Goal: Information Seeking & Learning: Learn about a topic

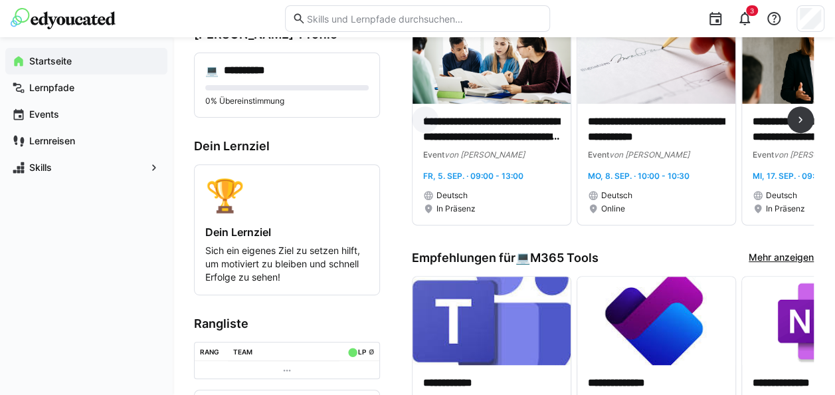
scroll to position [166, 0]
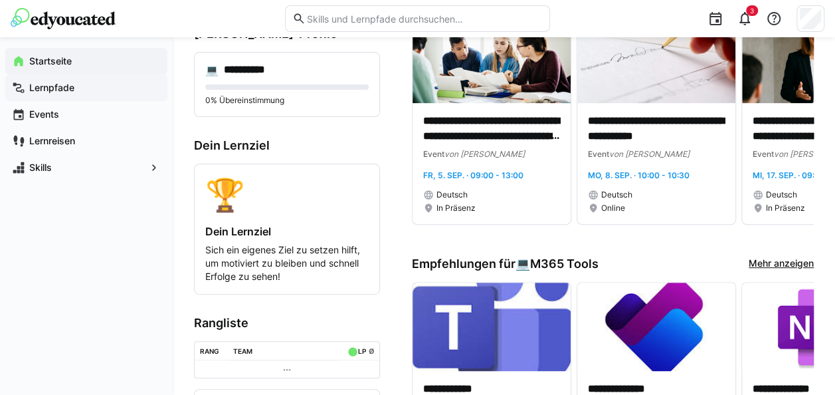
click at [29, 81] on span "Lernpfade" at bounding box center [94, 87] width 134 height 13
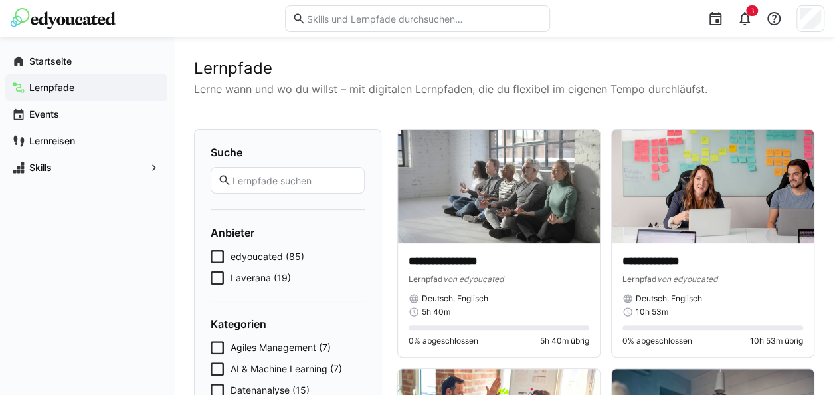
click at [217, 274] on icon at bounding box center [217, 277] width 13 height 13
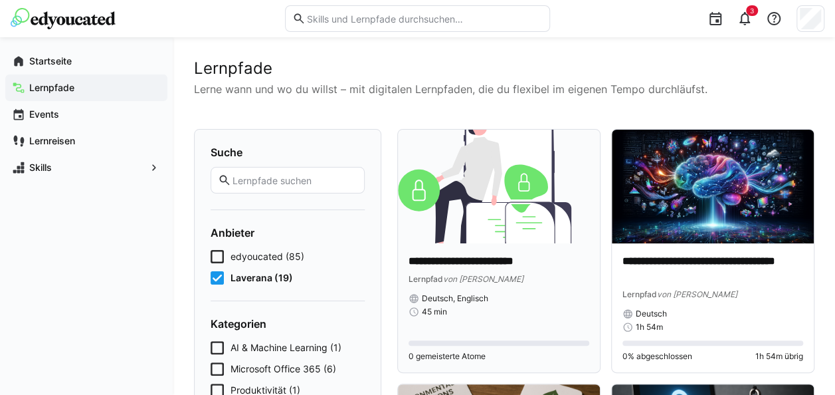
click at [495, 221] on img at bounding box center [499, 187] width 202 height 114
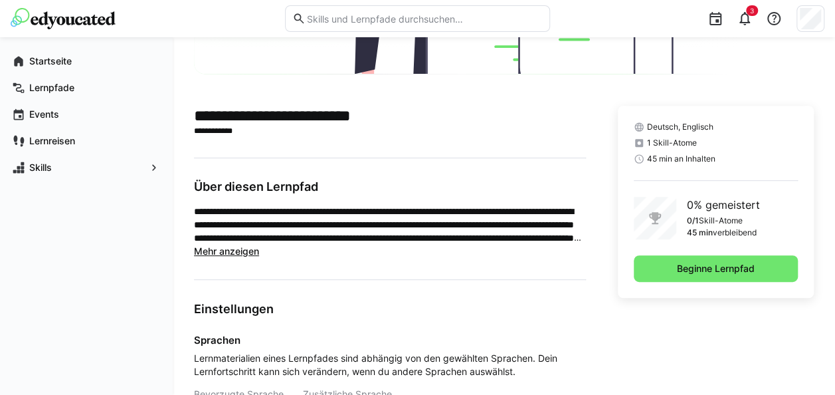
scroll to position [257, 0]
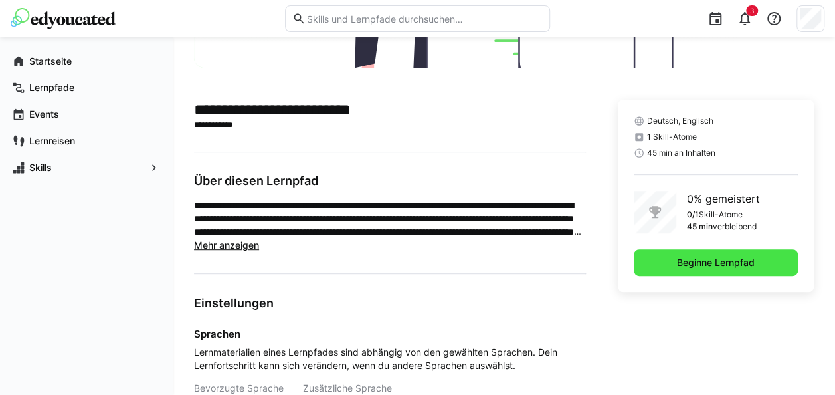
click at [718, 260] on span "Beginne Lernpfad" at bounding box center [716, 262] width 82 height 13
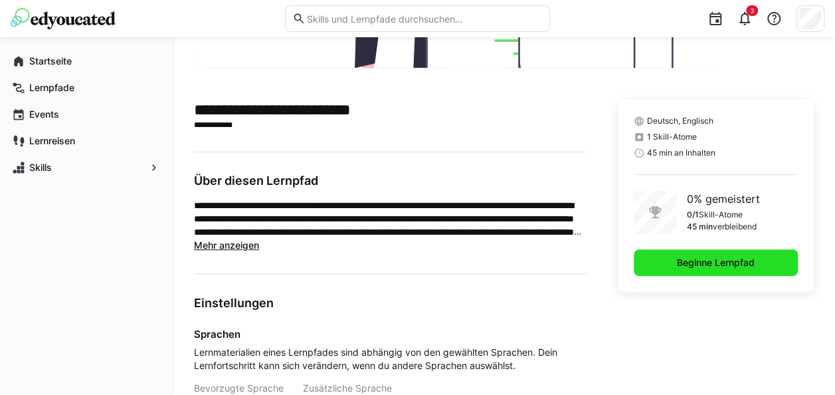
click at [734, 261] on span "Beginne Lernpfad" at bounding box center [716, 262] width 82 height 13
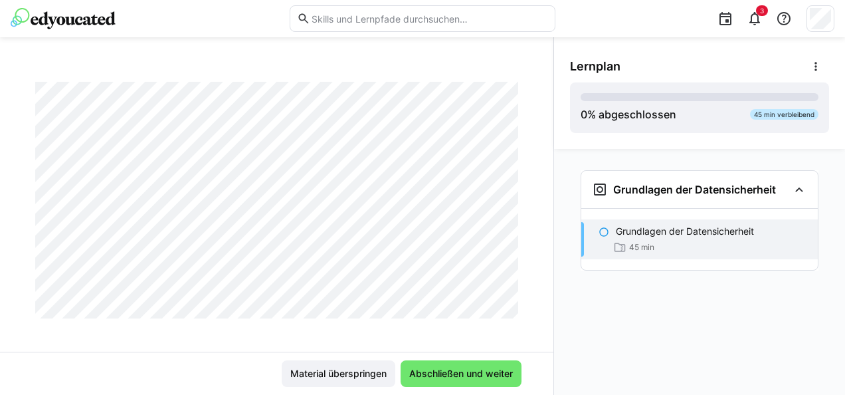
scroll to position [59, 0]
click at [479, 379] on span "Abschließen und weiter" at bounding box center [461, 373] width 108 height 13
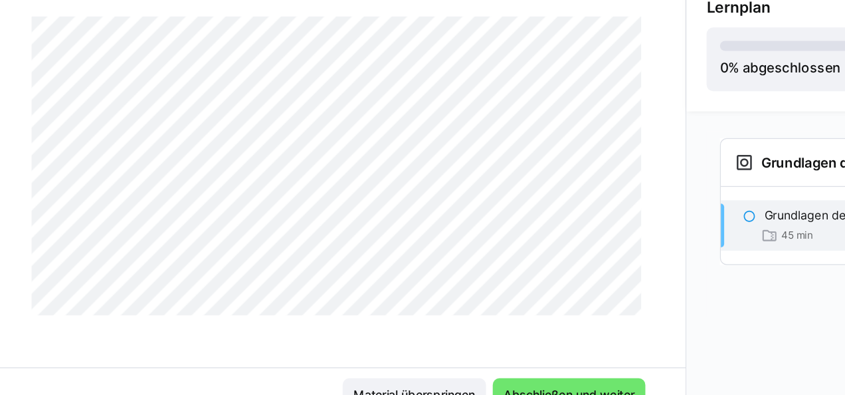
scroll to position [0, 0]
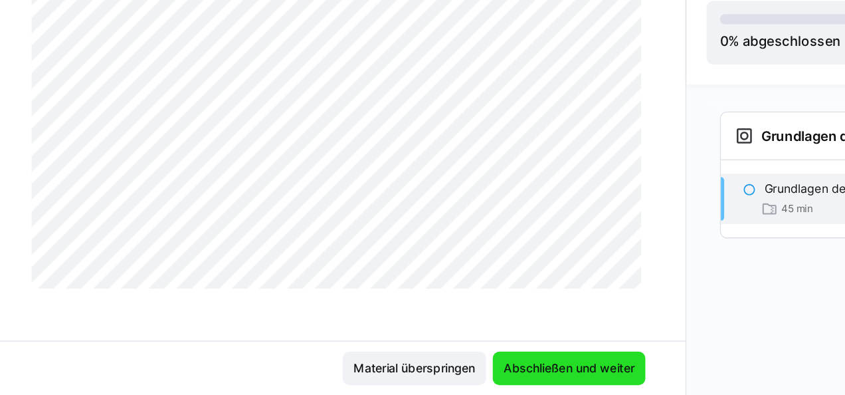
click at [436, 374] on span "Abschließen und weiter" at bounding box center [461, 373] width 108 height 13
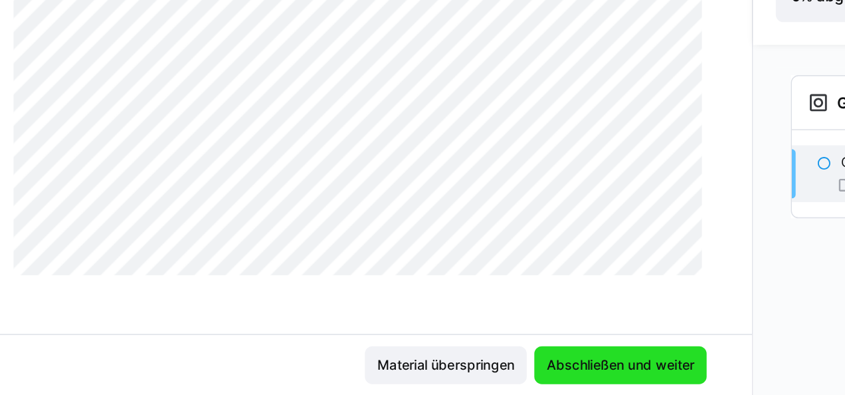
click at [478, 376] on span "Abschließen und weiter" at bounding box center [461, 373] width 108 height 13
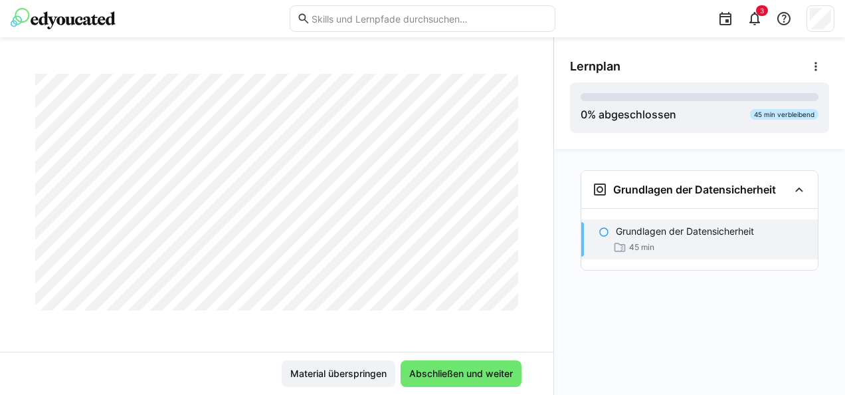
click at [718, 253] on div "45 min" at bounding box center [711, 247] width 191 height 13
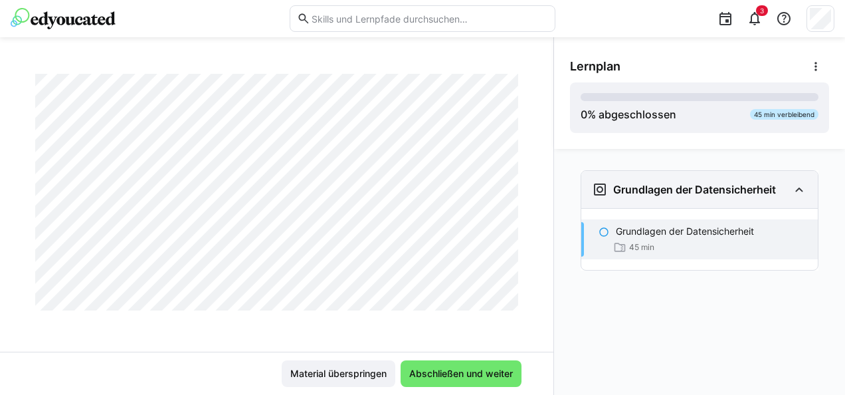
click at [714, 203] on div "Grundlagen der Datensicherheit" at bounding box center [700, 189] width 237 height 37
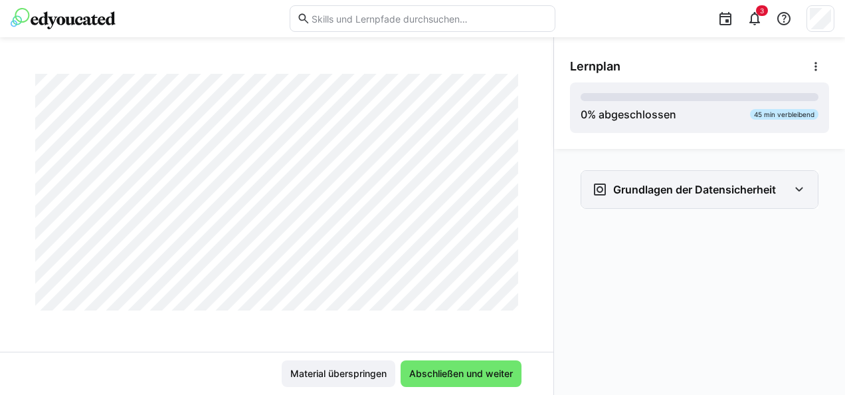
click at [714, 203] on div "Grundlagen der Datensicherheit" at bounding box center [700, 189] width 237 height 37
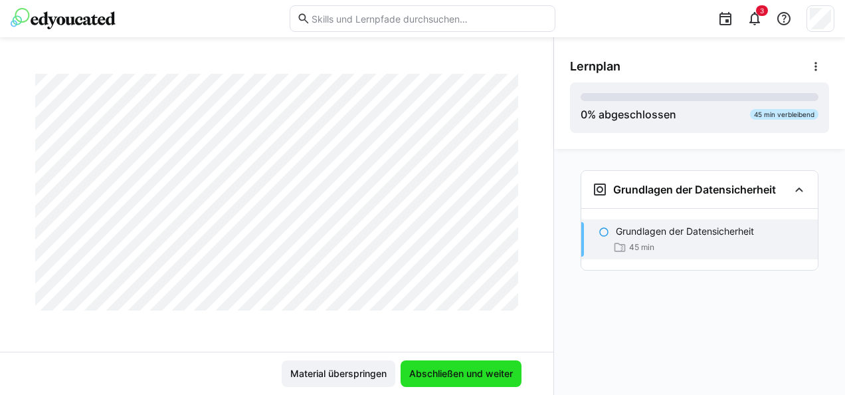
click at [463, 380] on span "Abschließen und weiter" at bounding box center [461, 373] width 121 height 27
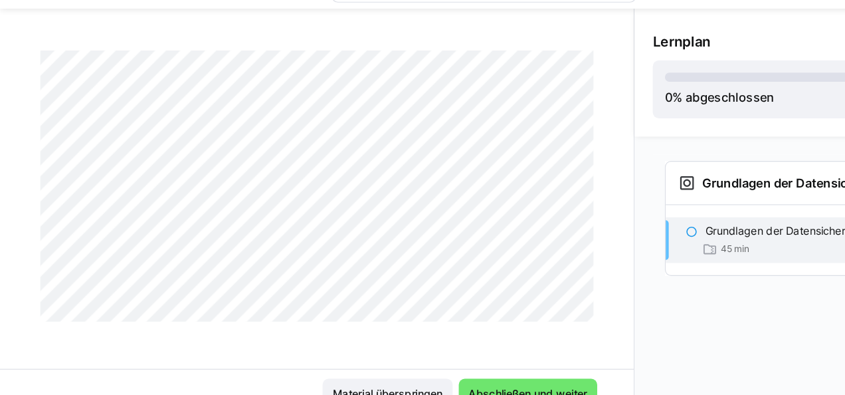
scroll to position [68, 0]
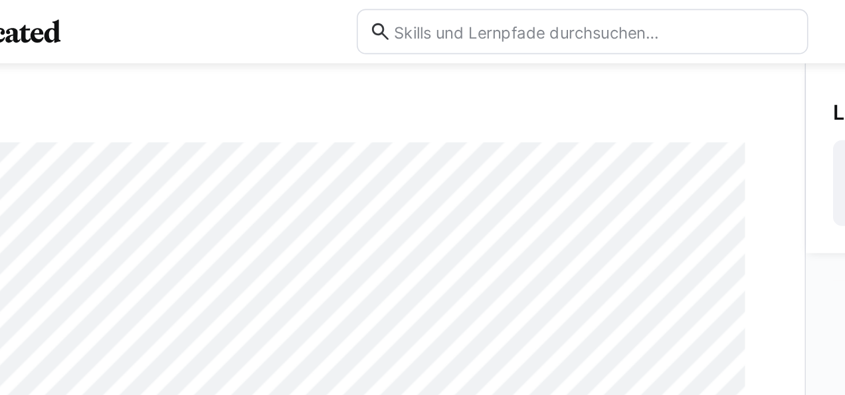
scroll to position [68, 0]
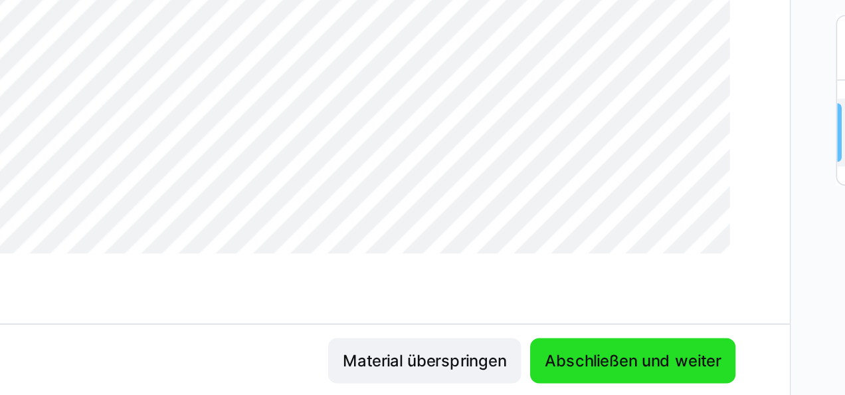
click at [425, 370] on span "Abschließen und weiter" at bounding box center [461, 373] width 108 height 13
